Goal: Task Accomplishment & Management: Complete application form

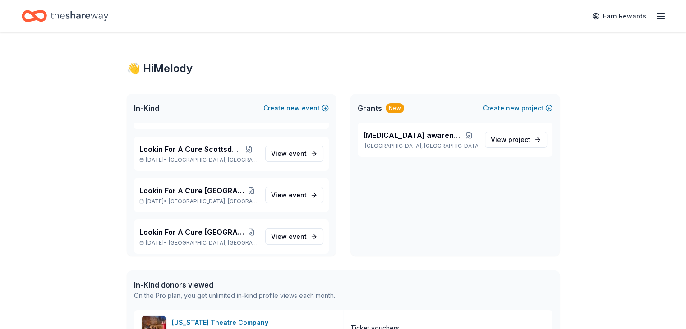
scroll to position [677, 0]
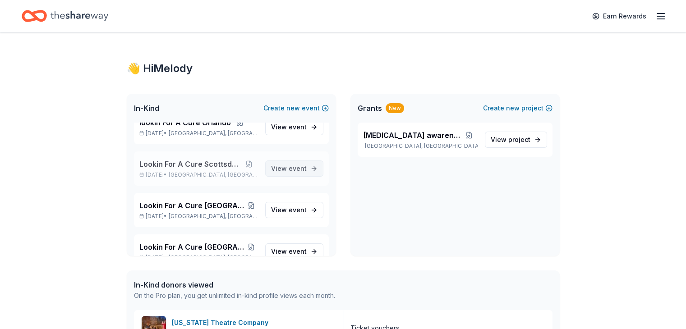
click at [278, 167] on span "View event" at bounding box center [289, 168] width 36 height 11
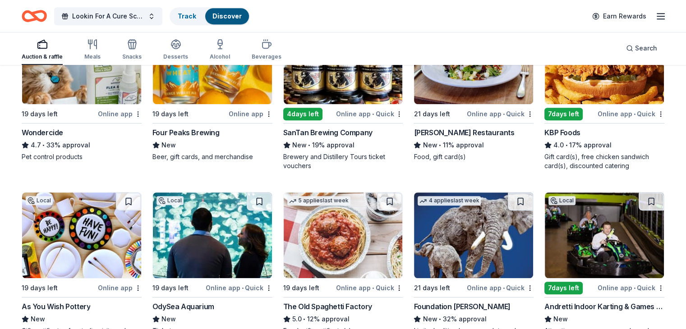
scroll to position [583, 0]
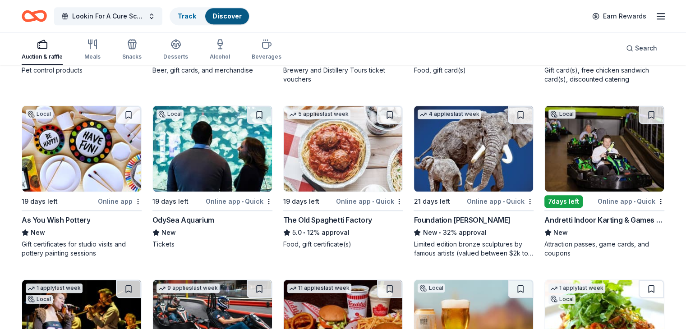
click at [82, 153] on img at bounding box center [81, 149] width 119 height 86
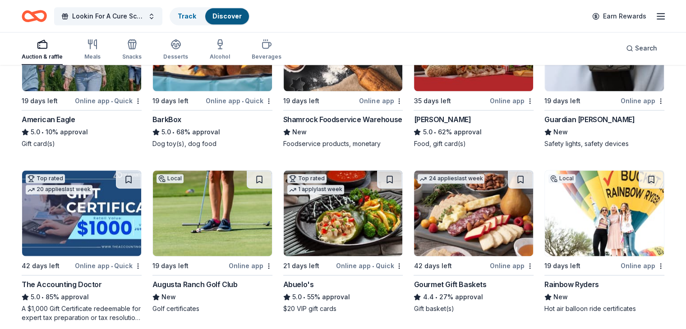
scroll to position [1262, 0]
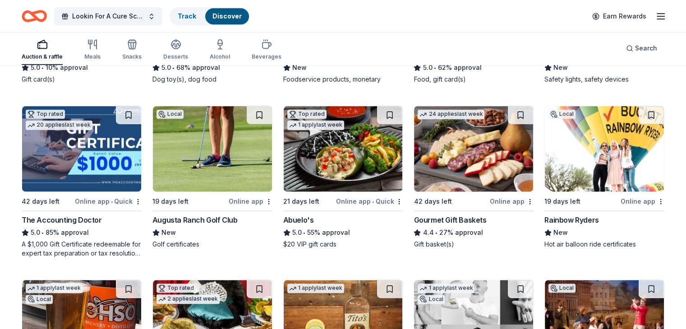
click at [616, 147] on img at bounding box center [604, 149] width 119 height 86
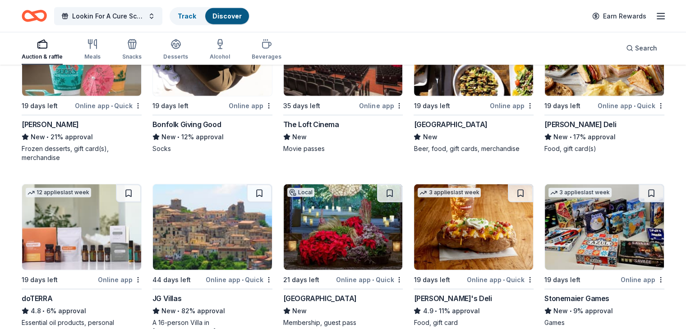
scroll to position [2487, 0]
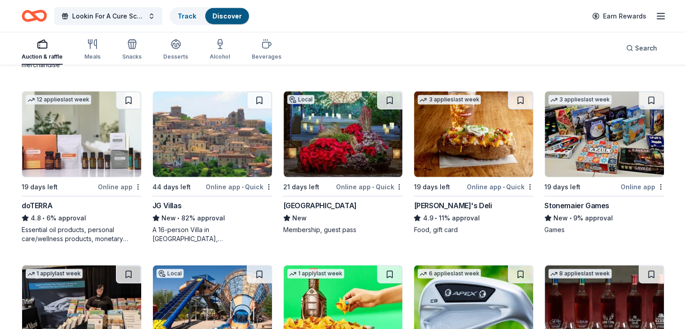
click at [336, 146] on img at bounding box center [343, 135] width 119 height 86
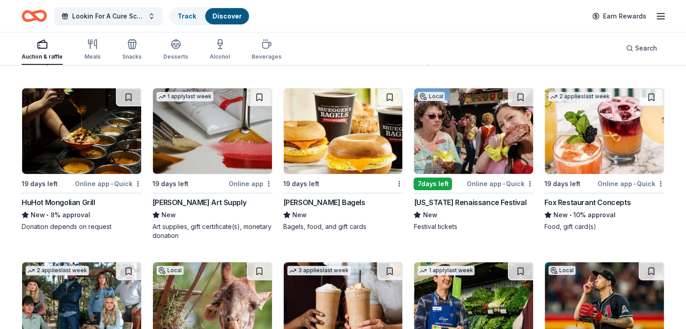
scroll to position [3028, 0]
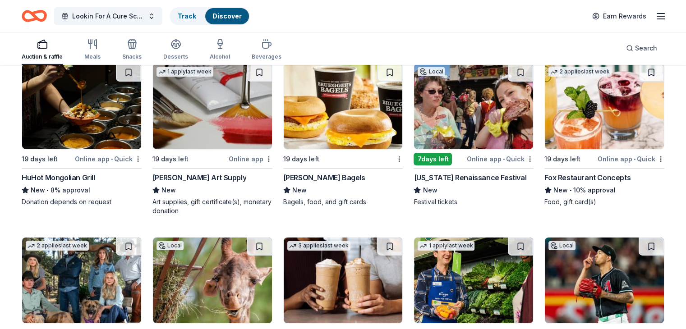
click at [479, 119] on img at bounding box center [473, 107] width 119 height 86
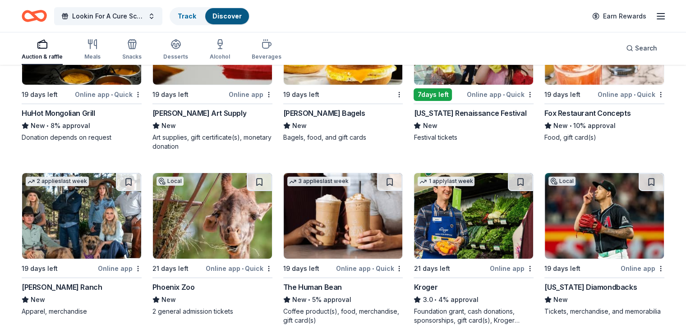
scroll to position [3164, 0]
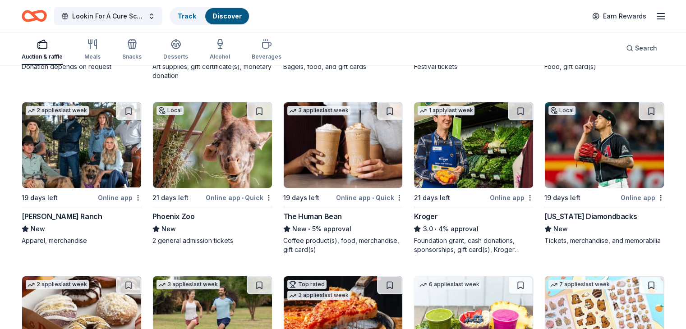
click at [220, 162] on img at bounding box center [212, 145] width 119 height 86
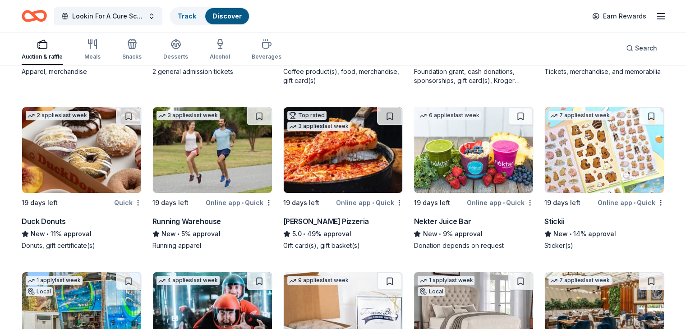
scroll to position [3378, 0]
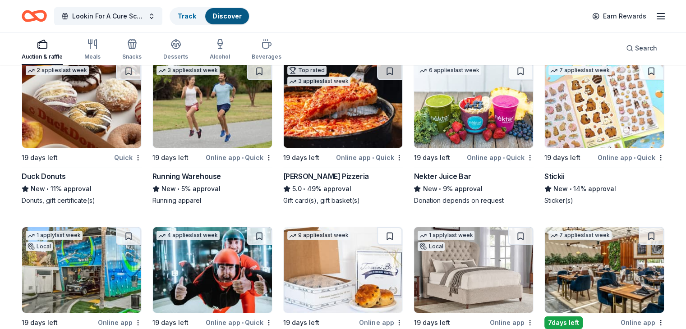
click at [77, 127] on img at bounding box center [81, 105] width 119 height 86
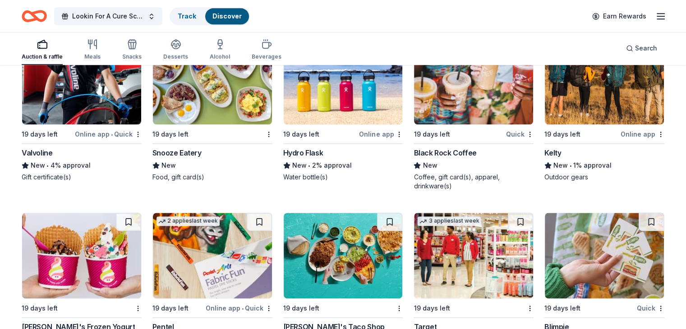
scroll to position [4576, 0]
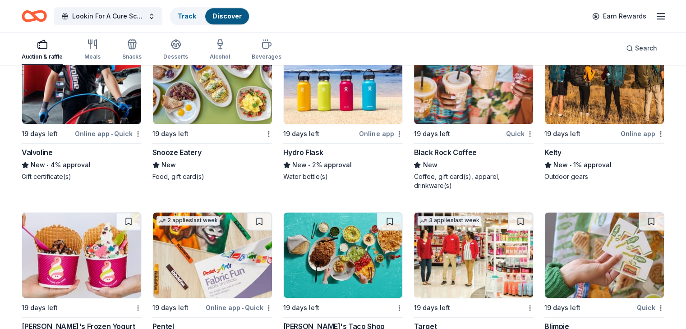
click at [204, 93] on img at bounding box center [212, 81] width 119 height 86
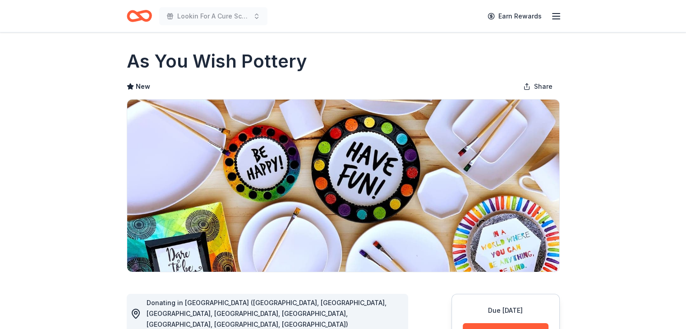
scroll to position [0, 0]
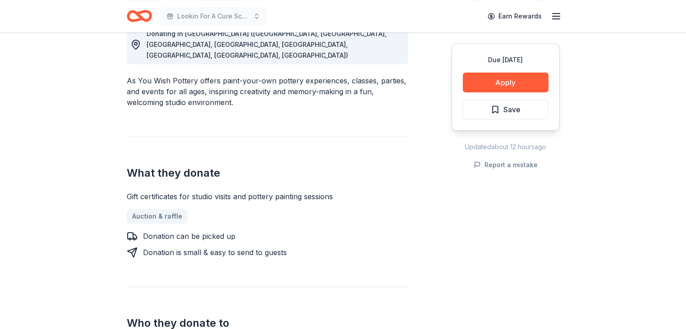
scroll to position [316, 0]
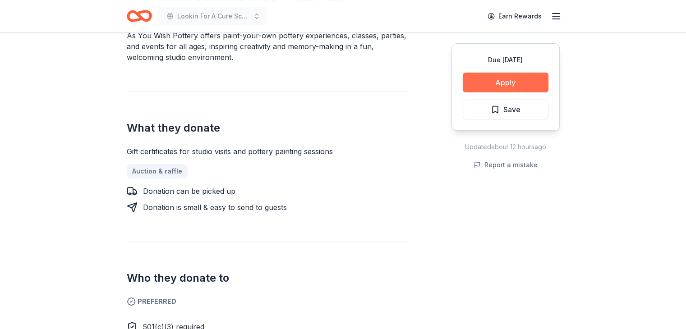
click at [517, 83] on button "Apply" at bounding box center [506, 83] width 86 height 20
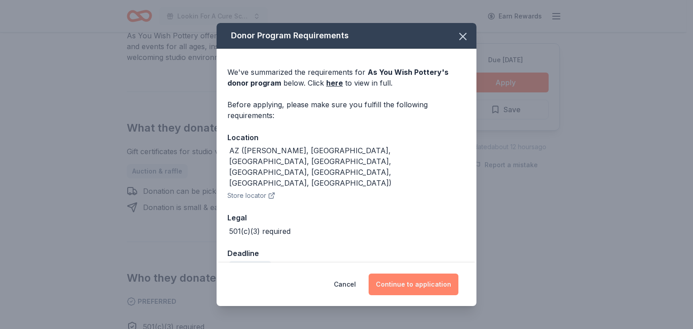
click at [405, 288] on button "Continue to application" at bounding box center [414, 285] width 90 height 22
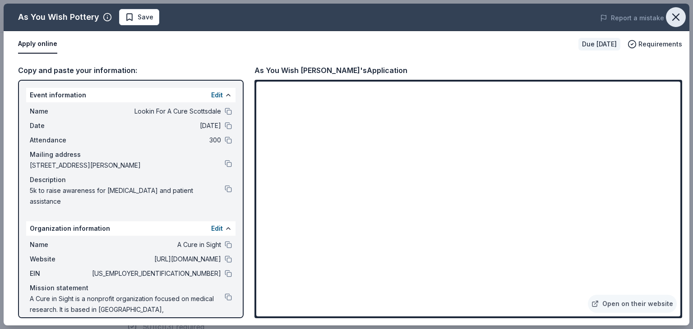
click at [676, 14] on icon "button" at bounding box center [676, 17] width 13 height 13
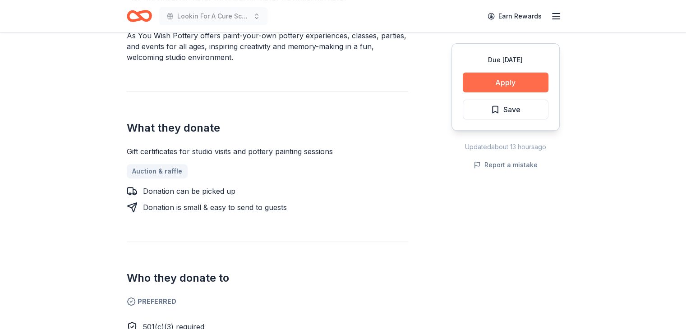
click at [483, 79] on button "Apply" at bounding box center [506, 83] width 86 height 20
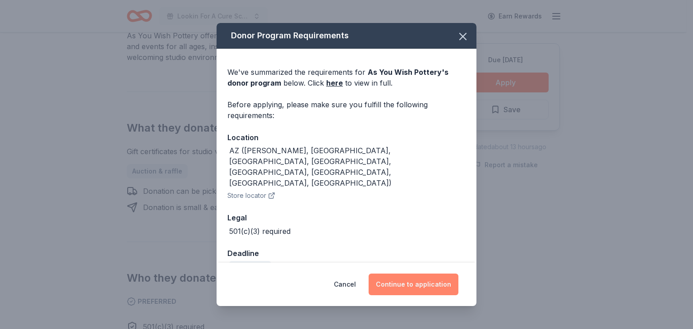
click at [409, 287] on button "Continue to application" at bounding box center [414, 285] width 90 height 22
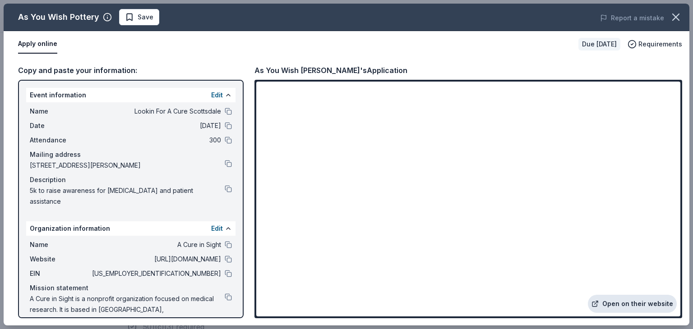
click at [632, 304] on link "Open on their website" at bounding box center [632, 304] width 89 height 18
click at [225, 244] on button at bounding box center [228, 244] width 7 height 7
click at [225, 259] on button at bounding box center [228, 259] width 7 height 7
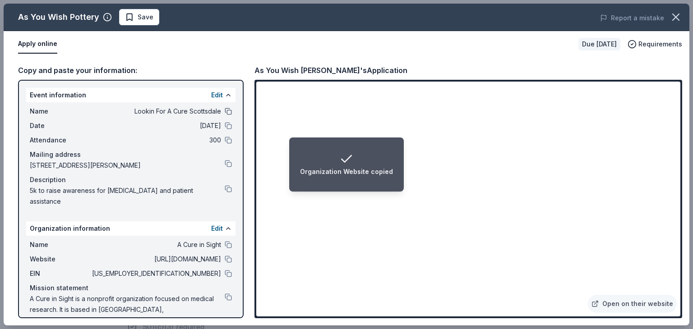
click at [225, 111] on button at bounding box center [228, 111] width 7 height 7
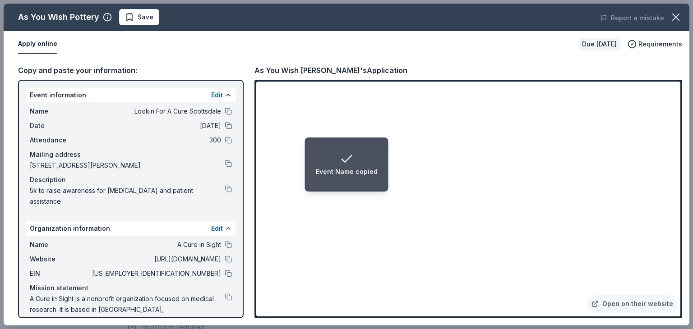
click at [225, 124] on button at bounding box center [228, 125] width 7 height 7
click at [225, 271] on button at bounding box center [228, 273] width 7 height 7
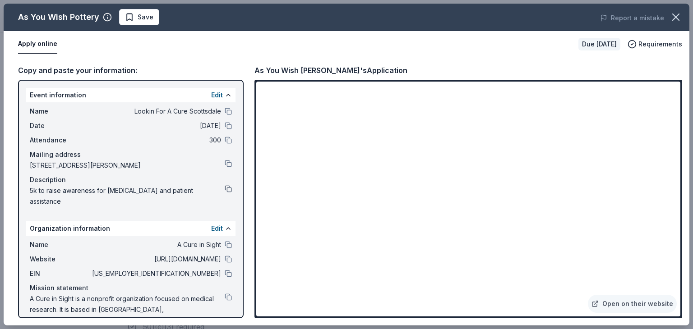
click at [225, 188] on button at bounding box center [228, 188] width 7 height 7
click at [677, 16] on icon "button" at bounding box center [676, 17] width 6 height 6
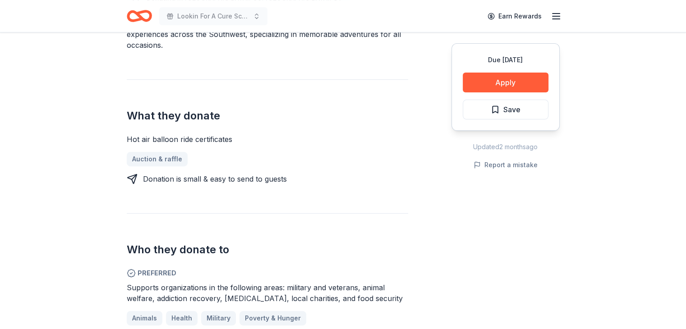
scroll to position [361, 0]
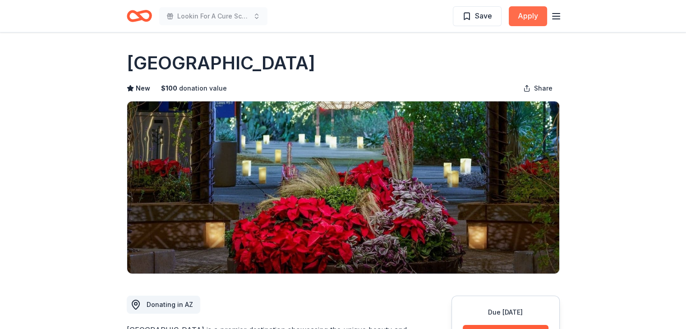
click at [527, 16] on button "Apply" at bounding box center [528, 16] width 38 height 20
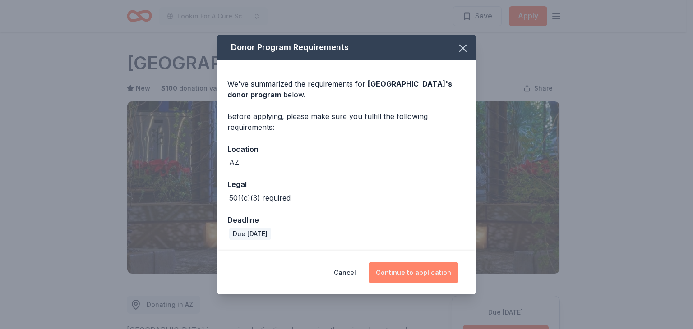
click at [422, 271] on button "Continue to application" at bounding box center [414, 273] width 90 height 22
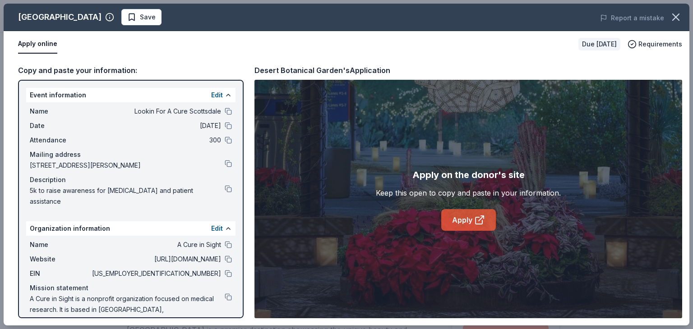
click at [467, 219] on link "Apply" at bounding box center [468, 220] width 55 height 22
click at [674, 17] on icon "button" at bounding box center [676, 17] width 13 height 13
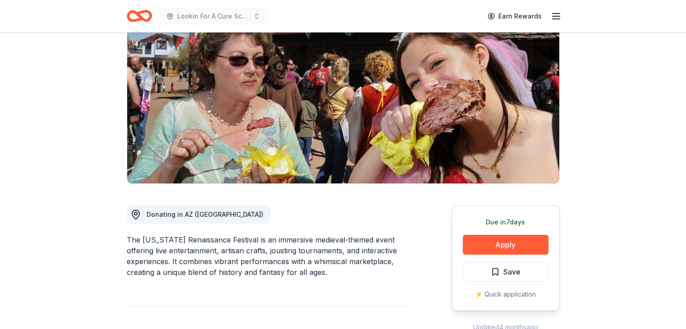
scroll to position [135, 0]
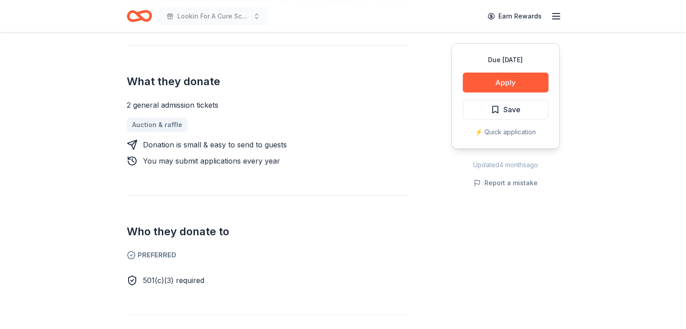
scroll to position [451, 0]
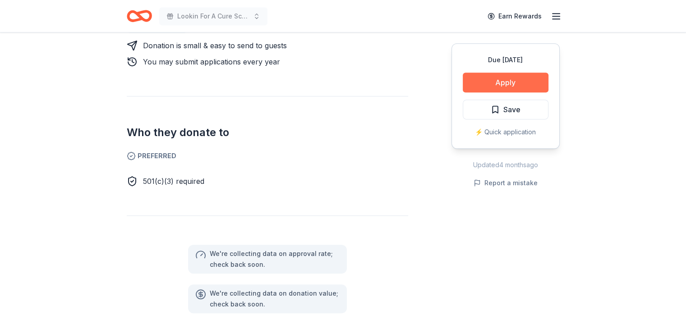
click at [511, 83] on button "Apply" at bounding box center [506, 83] width 86 height 20
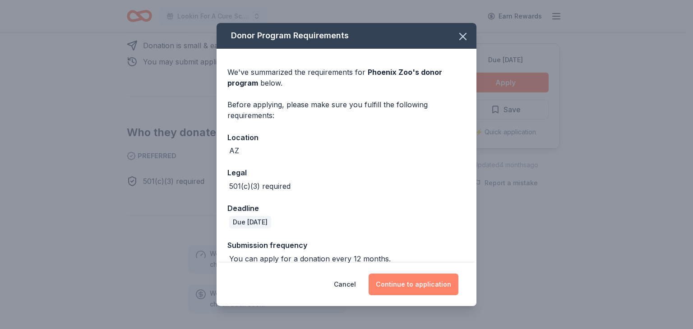
click at [409, 283] on button "Continue to application" at bounding box center [414, 285] width 90 height 22
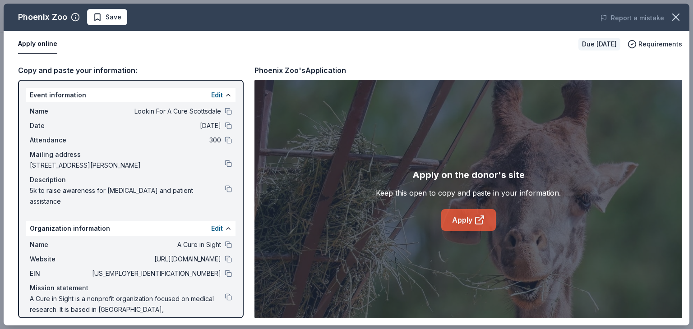
click at [456, 221] on link "Apply" at bounding box center [468, 220] width 55 height 22
click at [675, 16] on icon "button" at bounding box center [676, 17] width 6 height 6
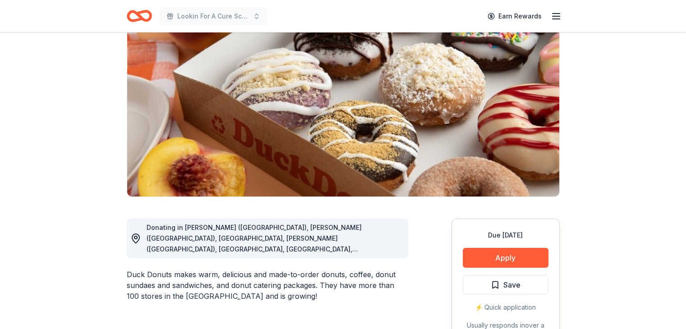
scroll to position [90, 0]
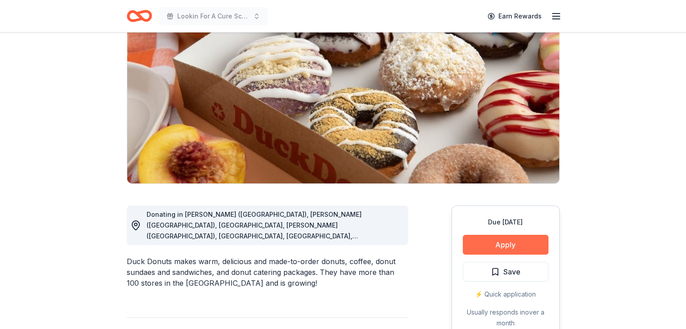
click at [505, 241] on button "Apply" at bounding box center [506, 245] width 86 height 20
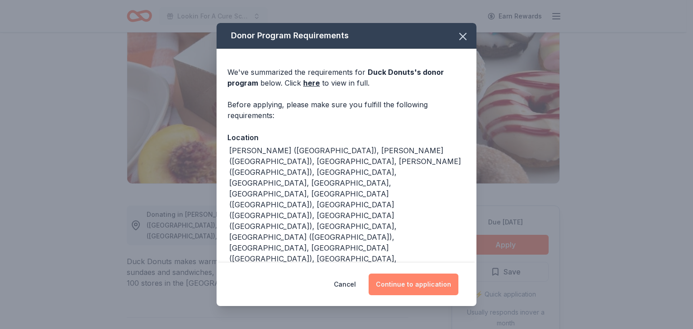
click at [412, 282] on button "Continue to application" at bounding box center [414, 285] width 90 height 22
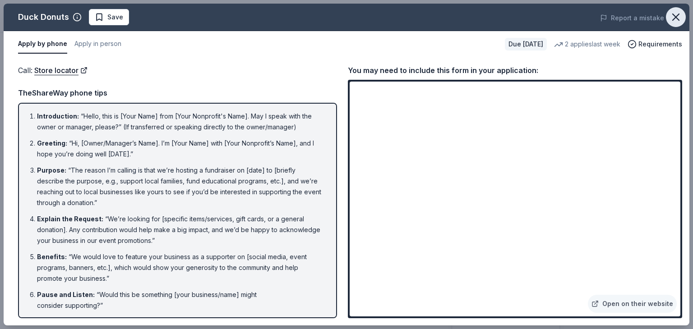
click at [674, 15] on icon "button" at bounding box center [676, 17] width 6 height 6
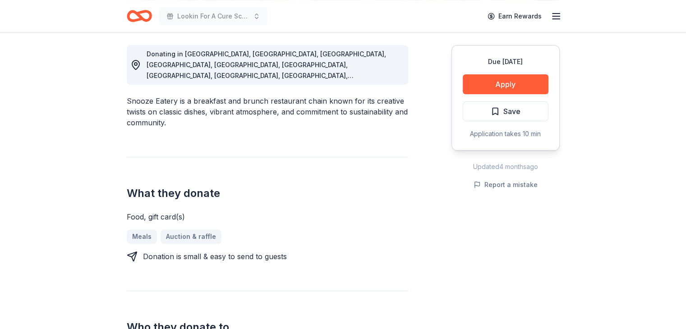
scroll to position [271, 0]
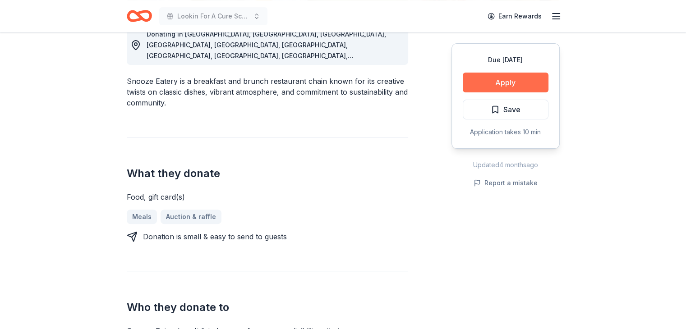
click at [506, 80] on button "Apply" at bounding box center [506, 83] width 86 height 20
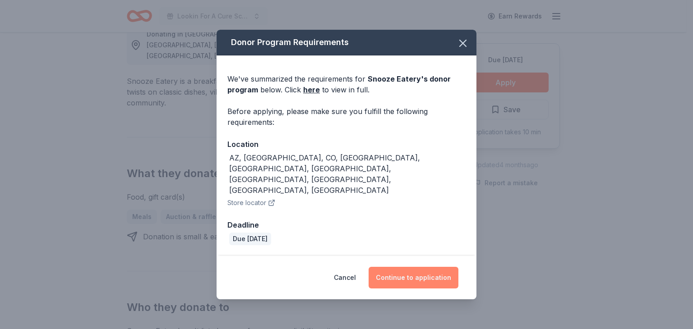
click at [411, 267] on button "Continue to application" at bounding box center [414, 278] width 90 height 22
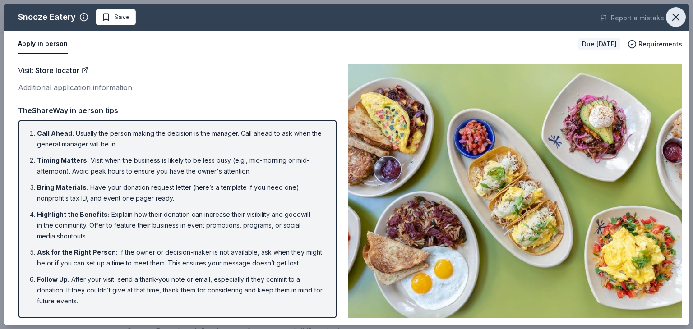
click at [677, 15] on icon "button" at bounding box center [676, 17] width 6 height 6
